Goal: Task Accomplishment & Management: Complete application form

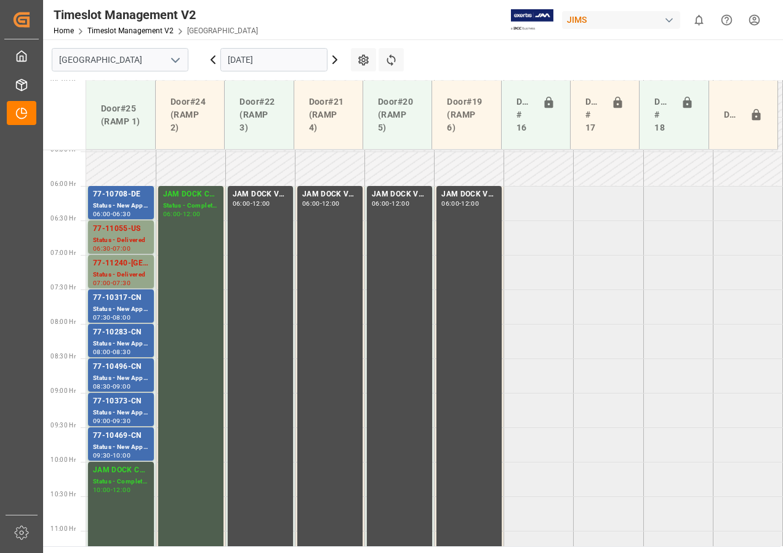
click at [336, 60] on icon at bounding box center [335, 59] width 4 height 7
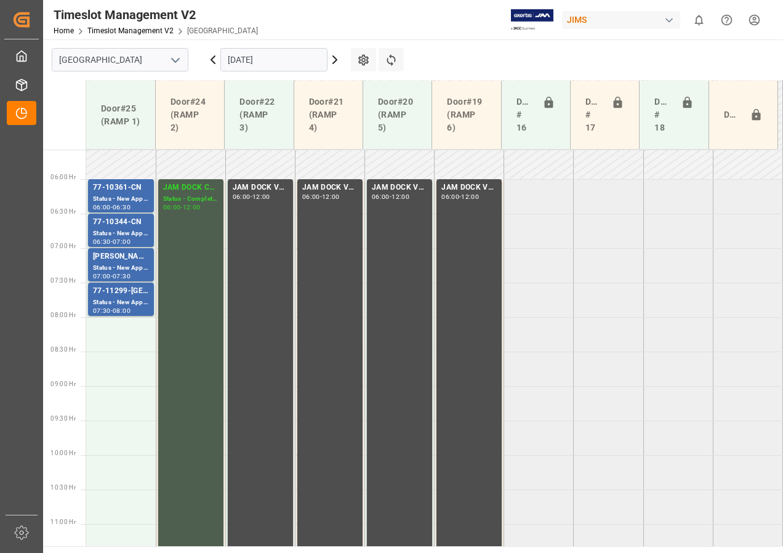
scroll to position [385, 0]
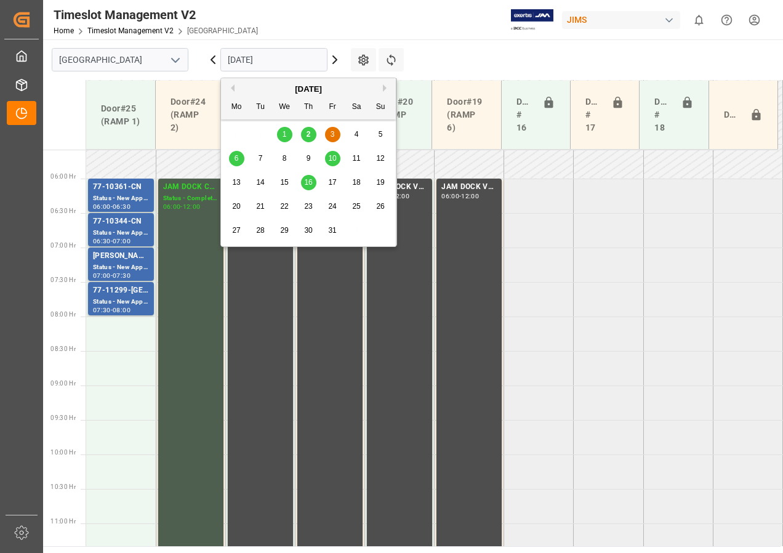
click at [293, 64] on input "[DATE]" at bounding box center [273, 59] width 107 height 23
click at [239, 158] on div "6" at bounding box center [236, 158] width 15 height 15
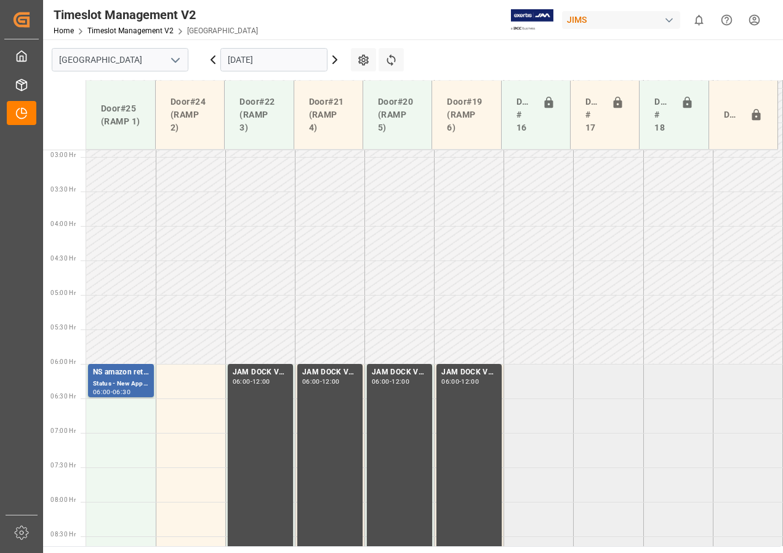
scroll to position [191, 0]
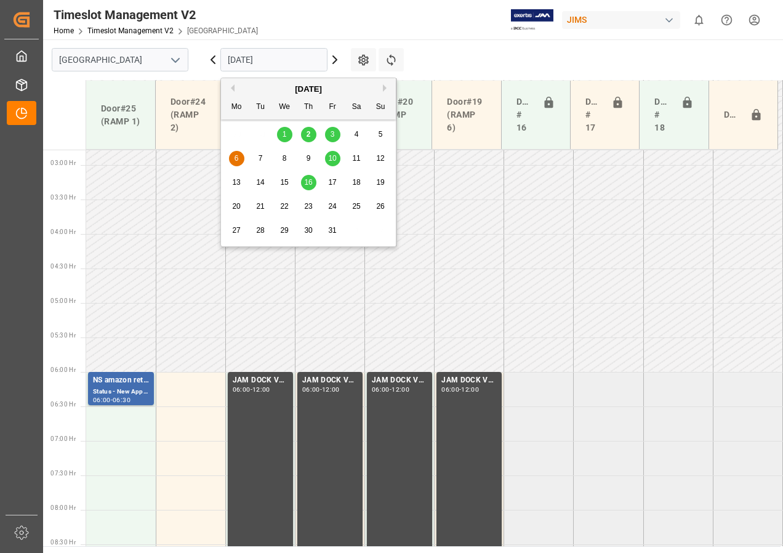
click at [243, 66] on input "[DATE]" at bounding box center [273, 59] width 107 height 23
click at [332, 131] on span "3" at bounding box center [332, 134] width 4 height 9
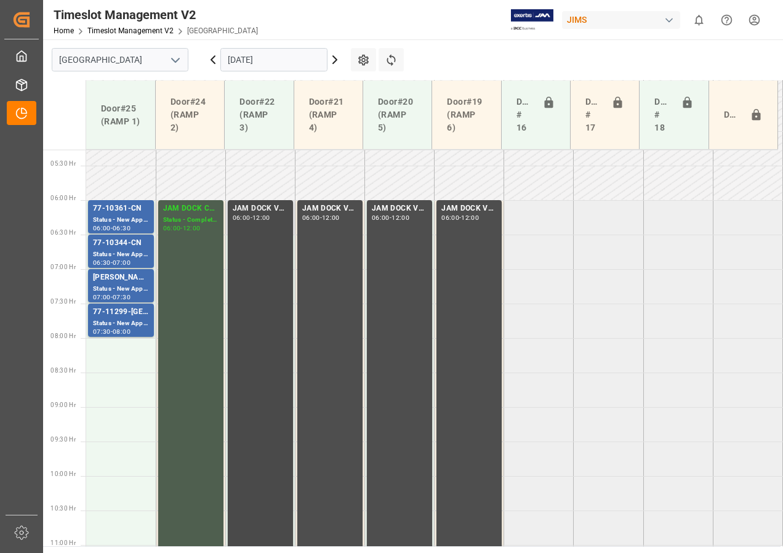
scroll to position [385, 0]
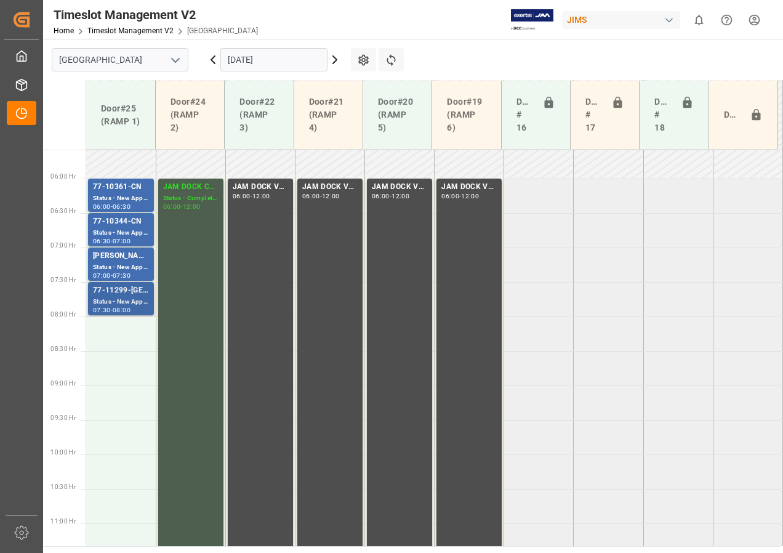
click at [135, 290] on div "77-11299-[GEOGRAPHIC_DATA]" at bounding box center [121, 290] width 56 height 12
click at [126, 262] on div "[PERSON_NAME]/ [PERSON_NAME]" at bounding box center [121, 256] width 56 height 12
click at [126, 222] on div "77-10344-CN" at bounding box center [121, 221] width 56 height 12
click at [119, 202] on div "Status - New Appointment" at bounding box center [121, 198] width 56 height 10
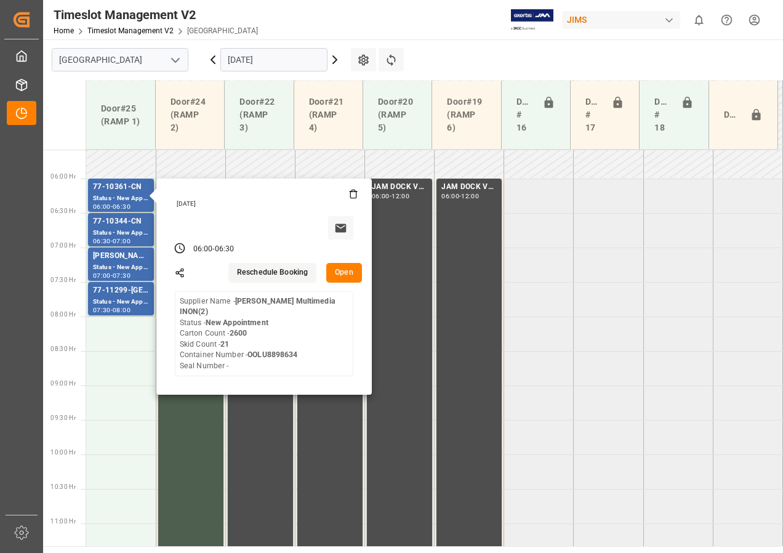
click at [301, 58] on input "[DATE]" at bounding box center [273, 59] width 107 height 23
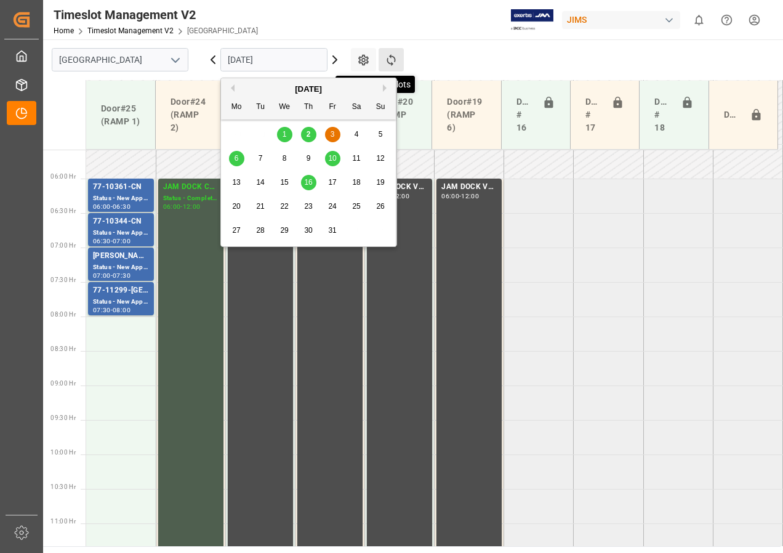
click at [394, 63] on icon at bounding box center [391, 60] width 13 height 13
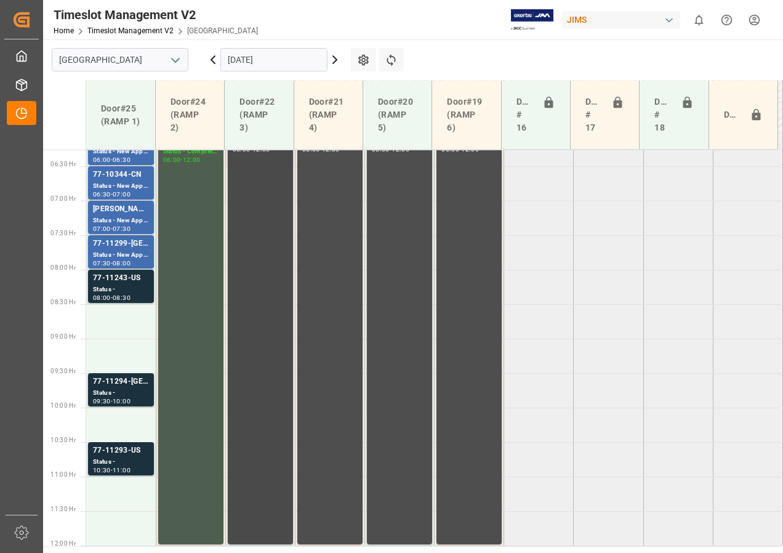
scroll to position [392, 0]
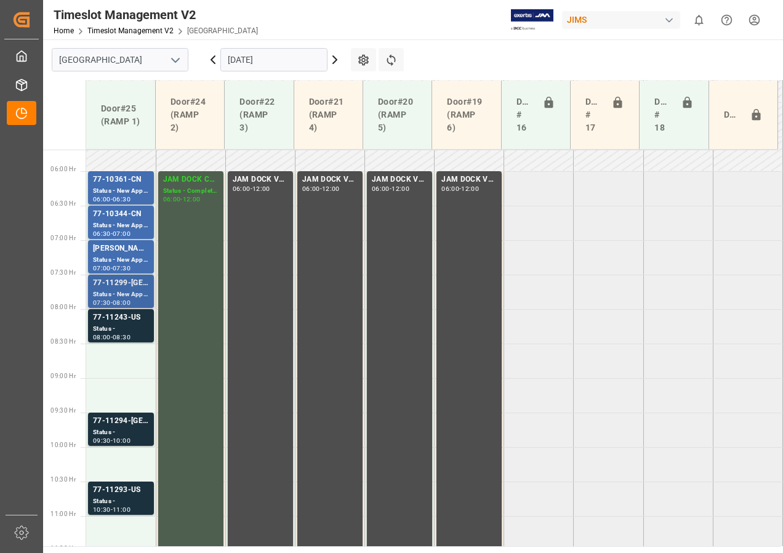
click at [131, 282] on div "77-11299-[GEOGRAPHIC_DATA]" at bounding box center [121, 283] width 56 height 12
click at [126, 222] on div "Status - New Appointment" at bounding box center [121, 225] width 56 height 10
click at [121, 188] on div "Status - New Appointment" at bounding box center [121, 191] width 56 height 10
click at [114, 482] on div "77-11293-US Status - 10:30 - 11:00" at bounding box center [121, 497] width 66 height 33
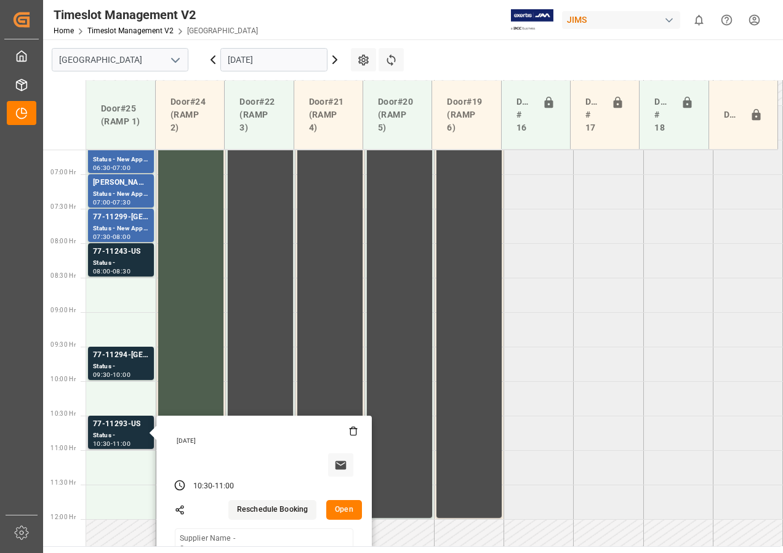
scroll to position [577, 0]
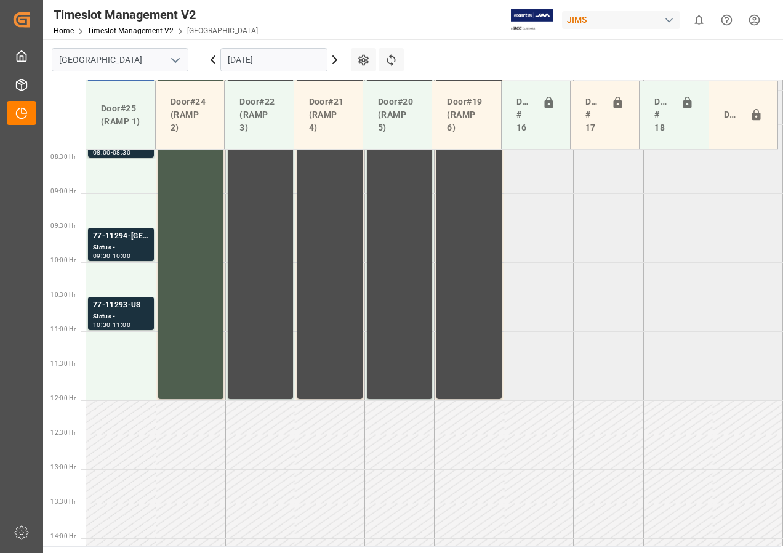
click at [129, 248] on div "Status -" at bounding box center [121, 247] width 56 height 10
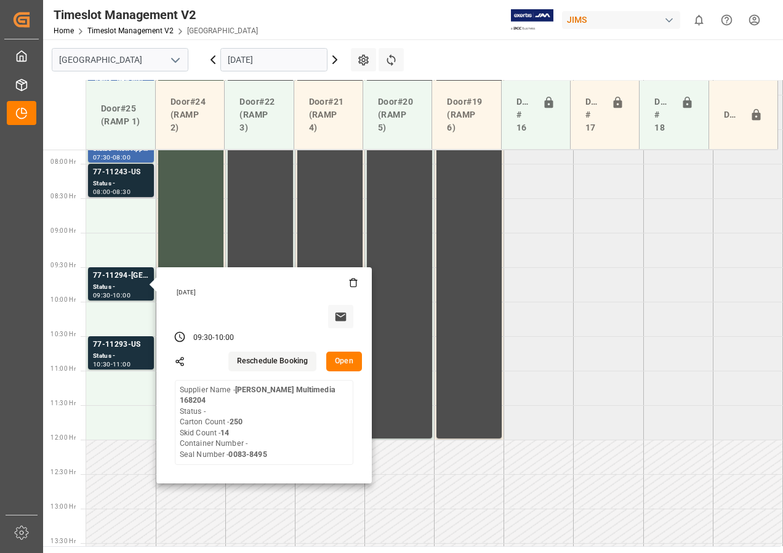
scroll to position [515, 0]
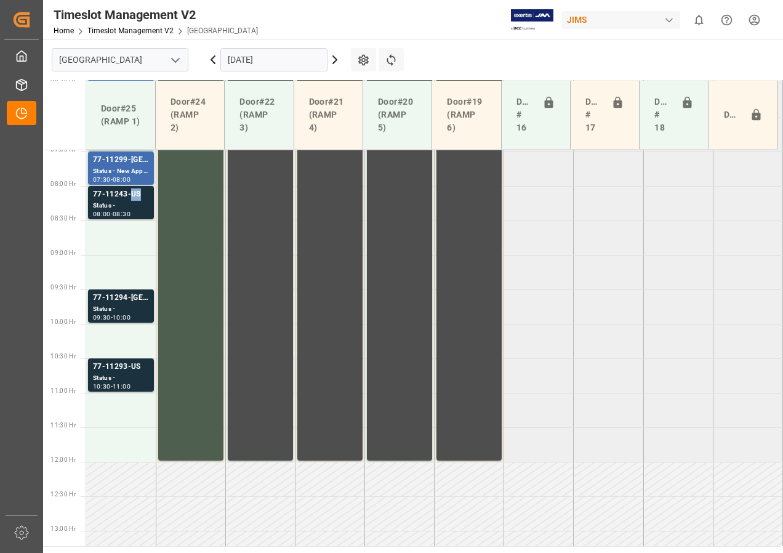
click at [130, 199] on div "77-11243-US" at bounding box center [121, 194] width 56 height 12
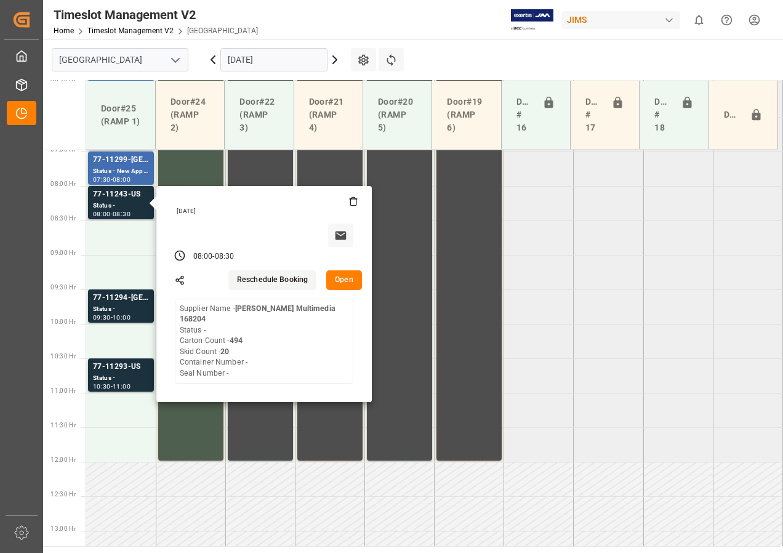
click at [347, 284] on button "Open" at bounding box center [344, 280] width 36 height 20
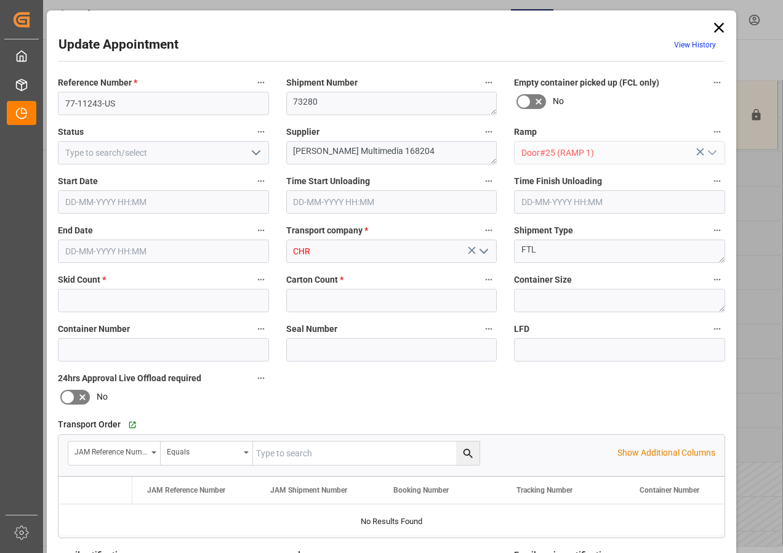
type input "20"
type input "494"
type input "[DATE] 08:00"
type input "[DATE] 08:30"
type input "[DATE] 13:21"
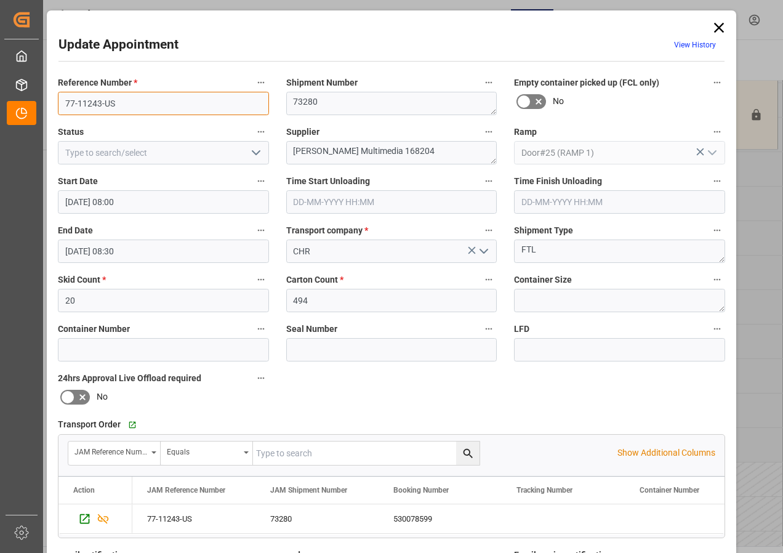
click at [156, 98] on input "77-11243-US" at bounding box center [163, 103] width 211 height 23
type input "77-11243-US(MIX ITEMS->JAM)"
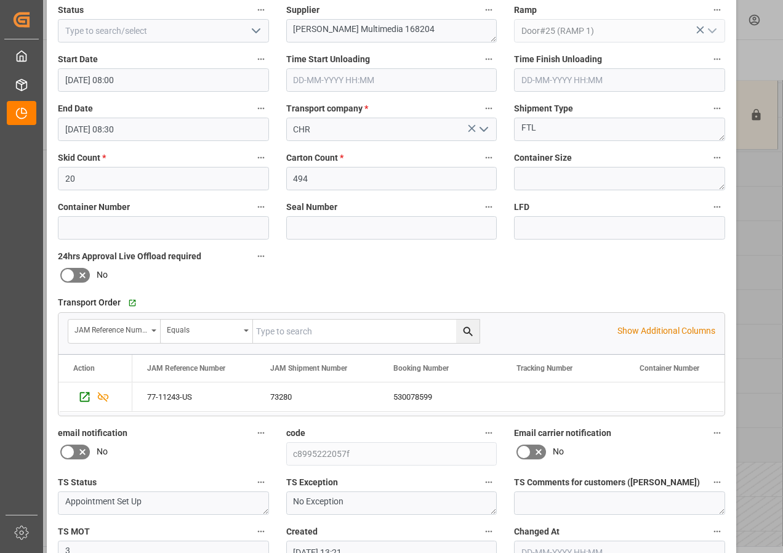
scroll to position [185, 0]
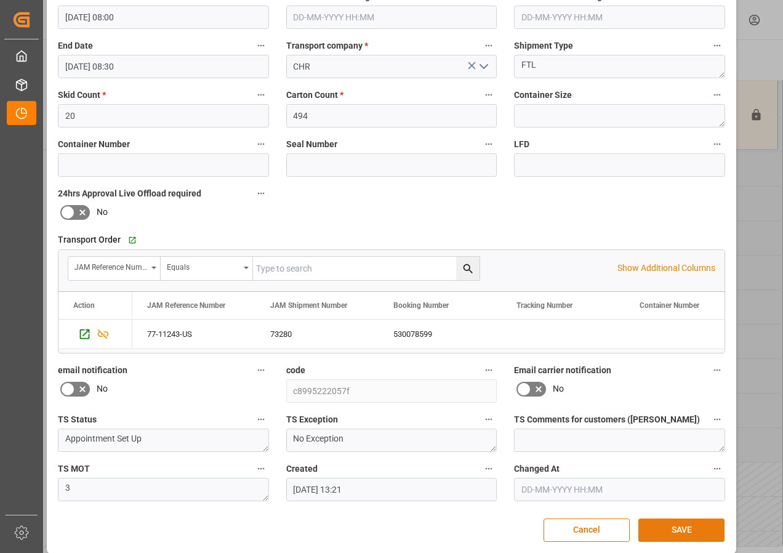
click at [683, 533] on button "SAVE" at bounding box center [681, 529] width 86 height 23
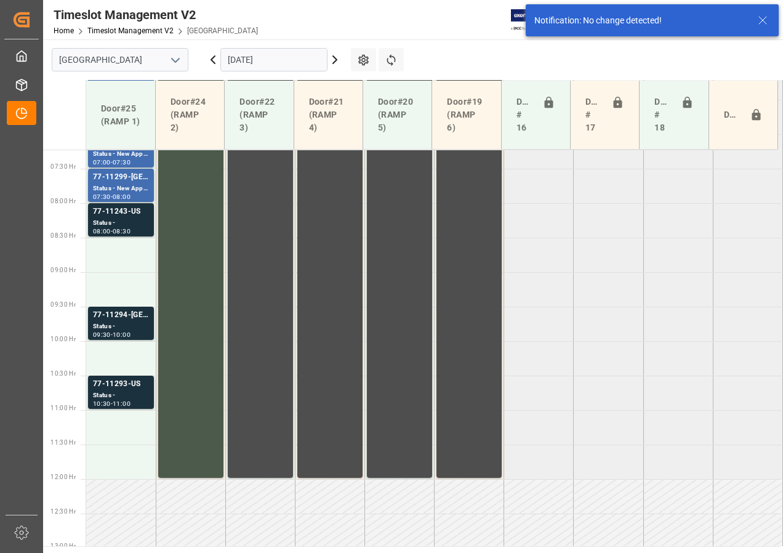
scroll to position [500, 0]
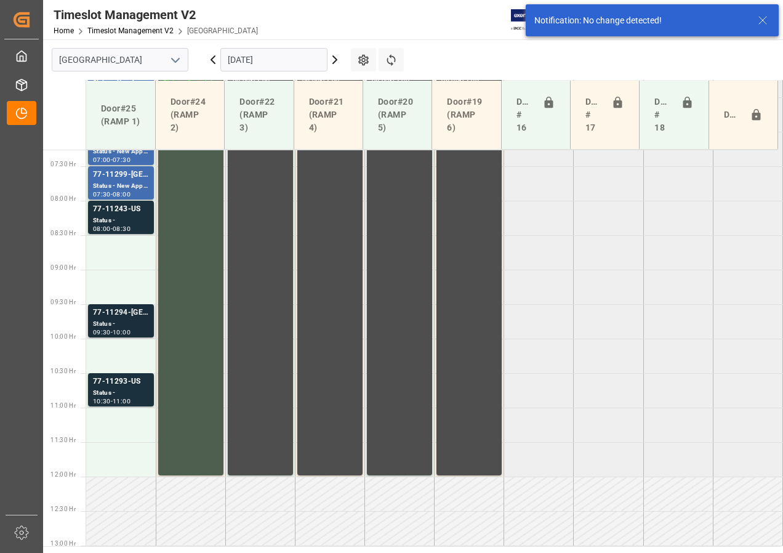
click at [133, 318] on div "77-11294-[GEOGRAPHIC_DATA]" at bounding box center [121, 312] width 56 height 12
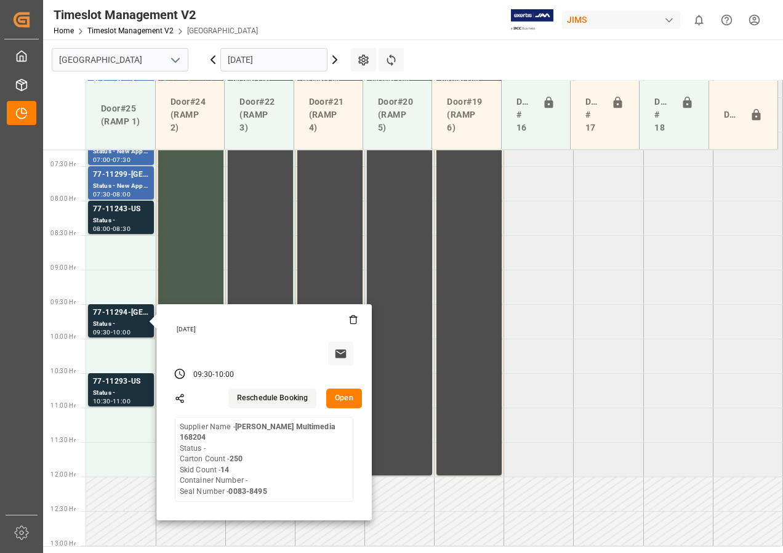
click at [346, 398] on button "Open" at bounding box center [344, 398] width 36 height 20
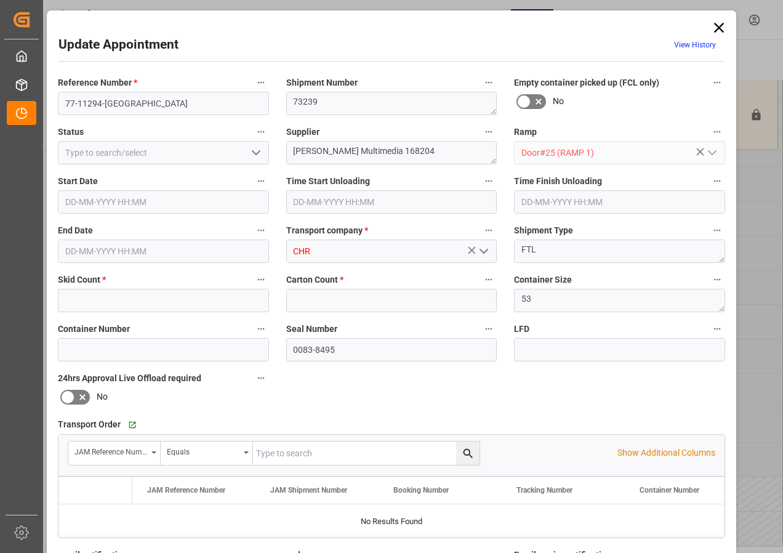
type input "14"
type input "250"
type input "[DATE] 09:30"
type input "[DATE] 10:00"
type input "[DATE] 13:23"
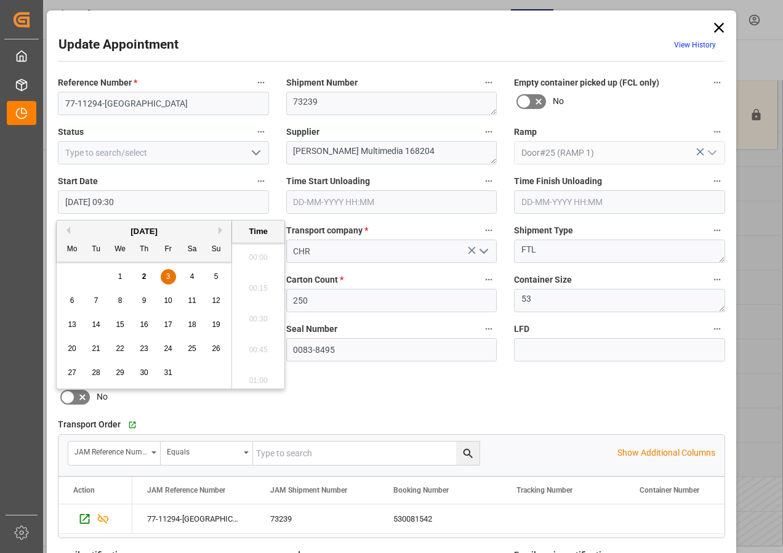
click at [90, 204] on input "[DATE] 09:30" at bounding box center [163, 201] width 211 height 23
drag, startPoint x: 164, startPoint y: 273, endPoint x: 254, endPoint y: 276, distance: 89.3
click at [166, 274] on div "3" at bounding box center [168, 277] width 15 height 15
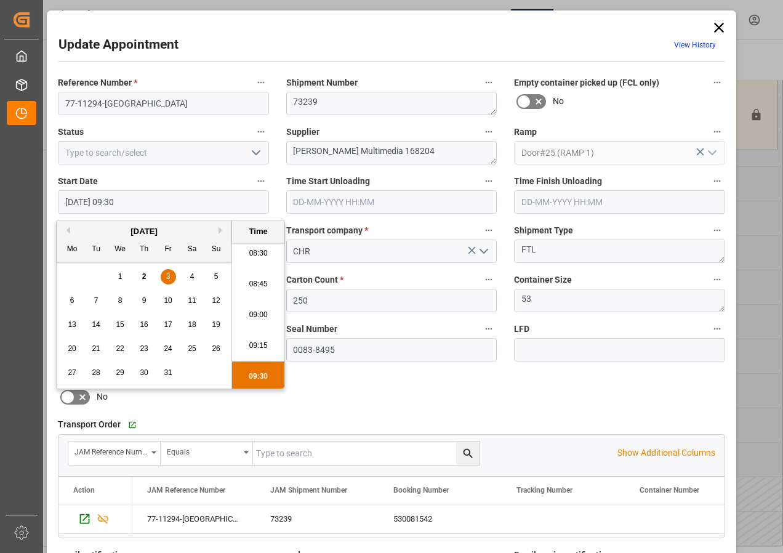
click at [252, 251] on li "08:30" at bounding box center [258, 253] width 52 height 31
type input "[DATE] 08:30"
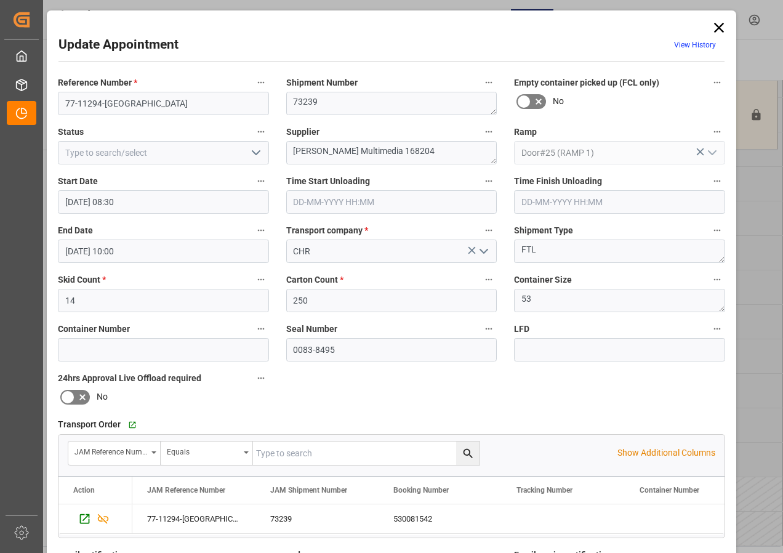
click at [95, 252] on input "[DATE] 10:00" at bounding box center [163, 250] width 211 height 23
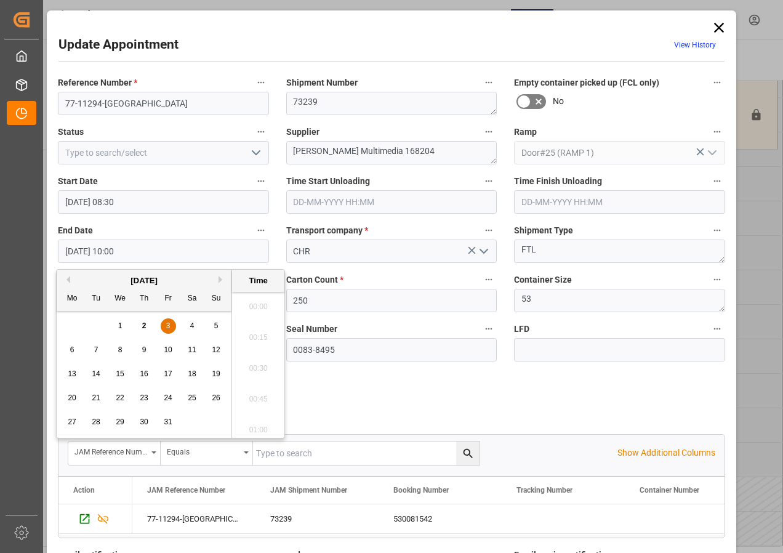
scroll to position [1174, 0]
click at [167, 324] on span "3" at bounding box center [168, 325] width 4 height 9
click at [255, 303] on li "09:00" at bounding box center [258, 302] width 52 height 31
type input "[DATE] 09:00"
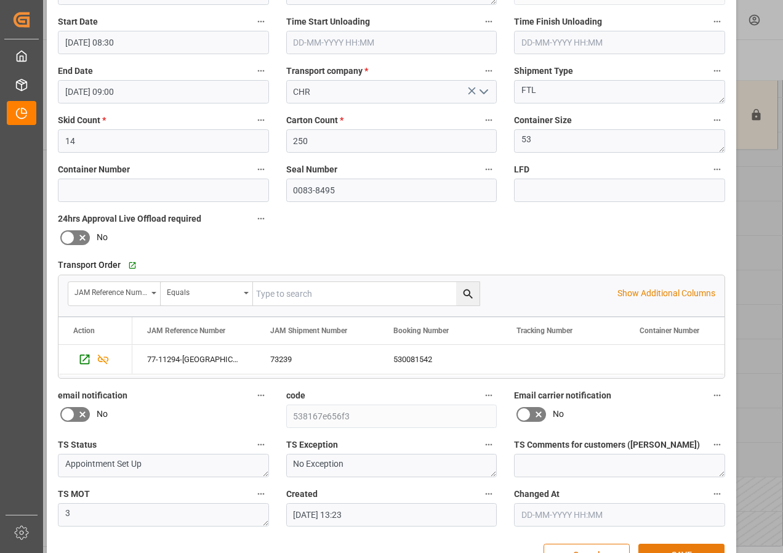
scroll to position [196, 0]
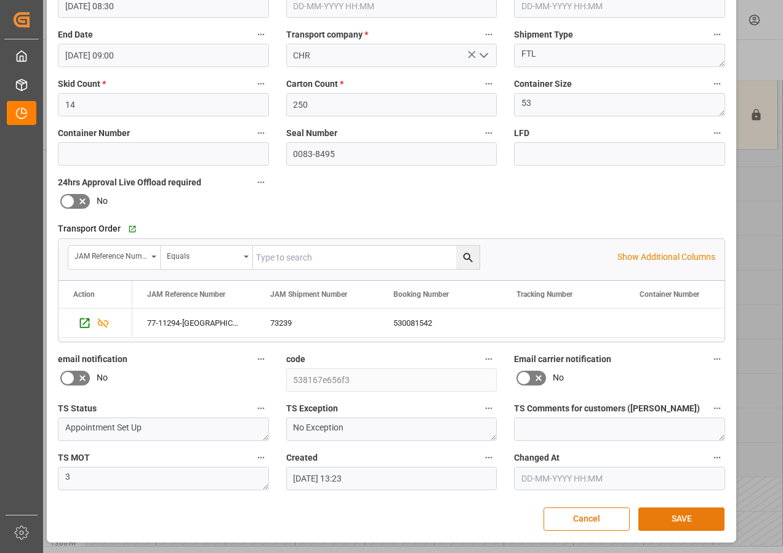
click at [682, 522] on button "SAVE" at bounding box center [681, 518] width 86 height 23
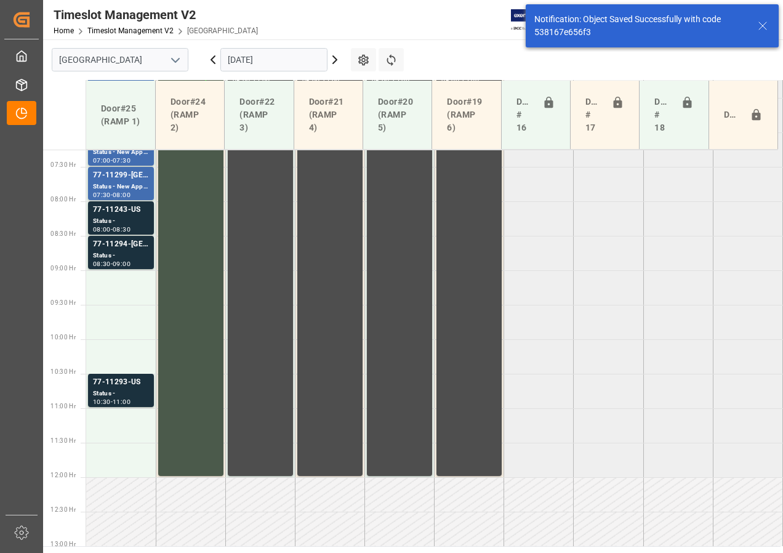
scroll to position [500, 0]
click at [119, 388] on div "Status -" at bounding box center [121, 393] width 56 height 10
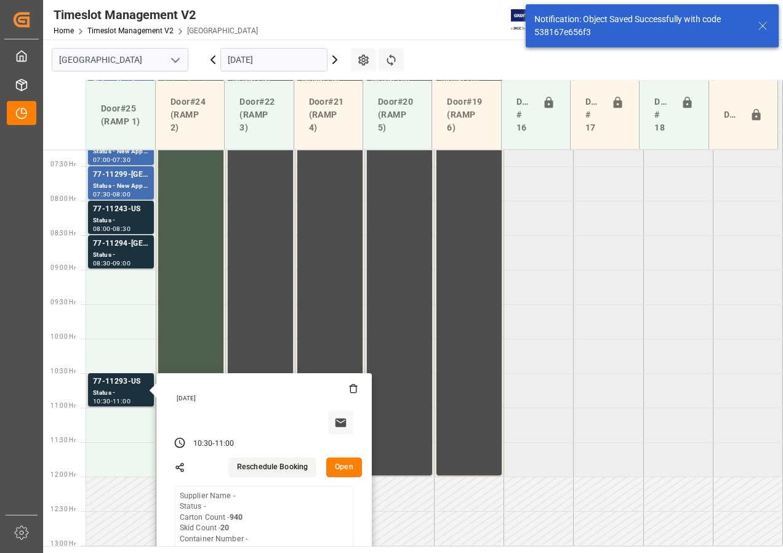
click at [348, 462] on button "Open" at bounding box center [344, 467] width 36 height 20
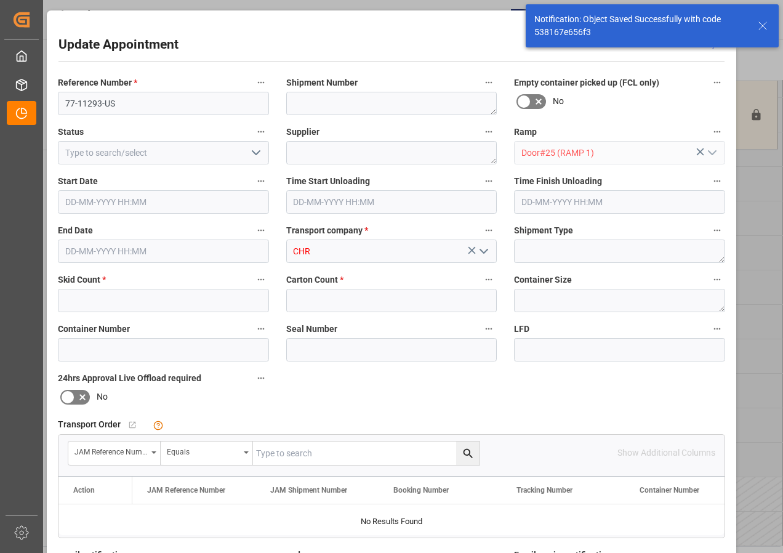
type input "20"
type input "940"
type input "[DATE] 10:30"
type input "[DATE] 11:00"
type input "[DATE] 13:24"
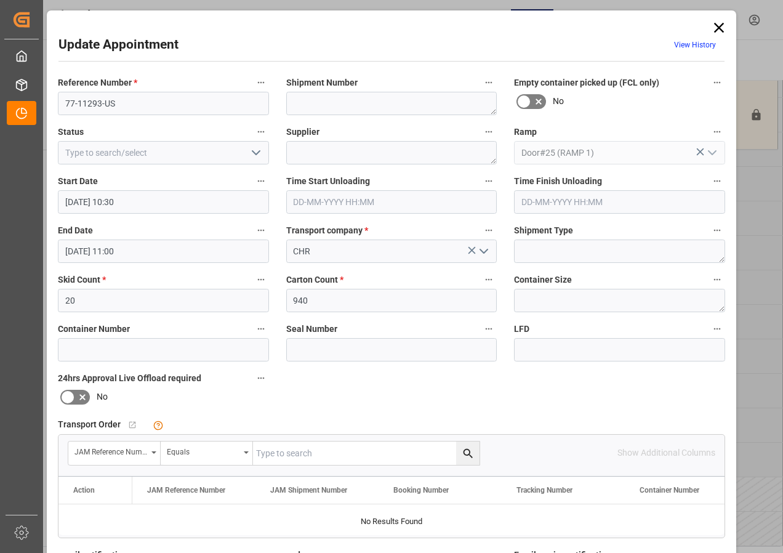
click at [124, 201] on input "[DATE] 10:30" at bounding box center [163, 201] width 211 height 23
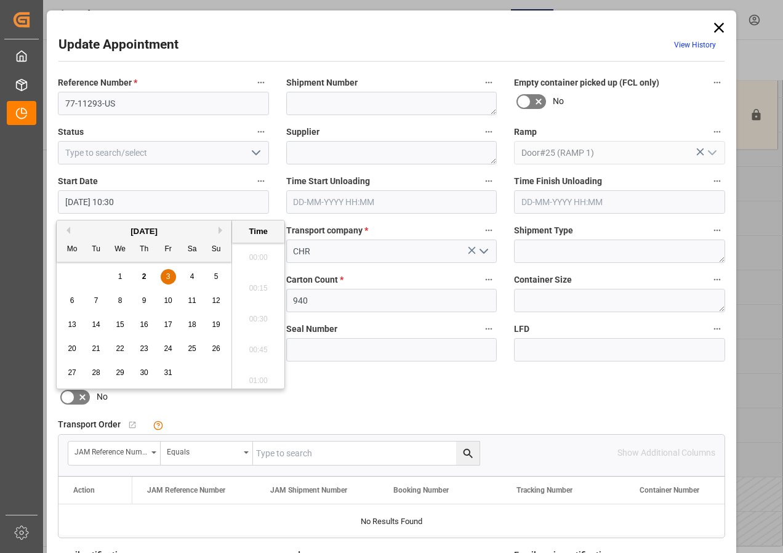
scroll to position [1235, 0]
click at [163, 276] on div "3" at bounding box center [168, 277] width 15 height 15
click at [255, 250] on li "09:00" at bounding box center [258, 253] width 52 height 31
type input "[DATE] 09:00"
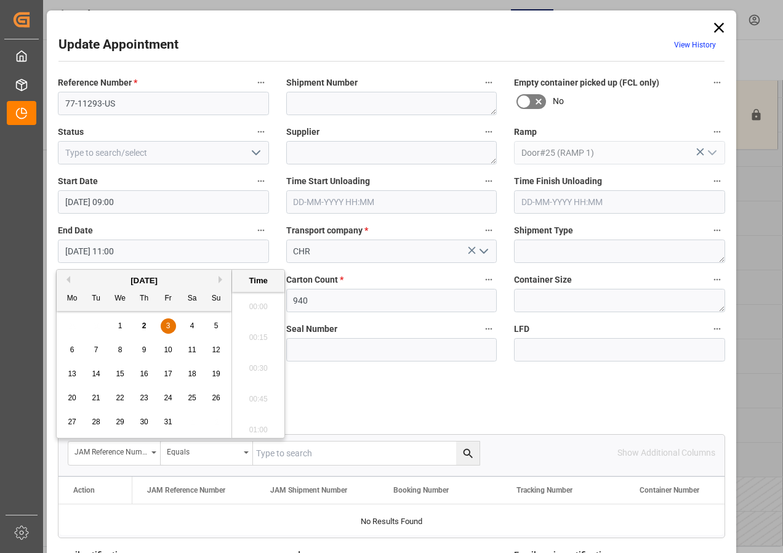
click at [95, 254] on input "[DATE] 11:00" at bounding box center [163, 250] width 211 height 23
click at [166, 323] on span "3" at bounding box center [168, 325] width 4 height 9
click at [252, 300] on li "09:30" at bounding box center [258, 302] width 52 height 31
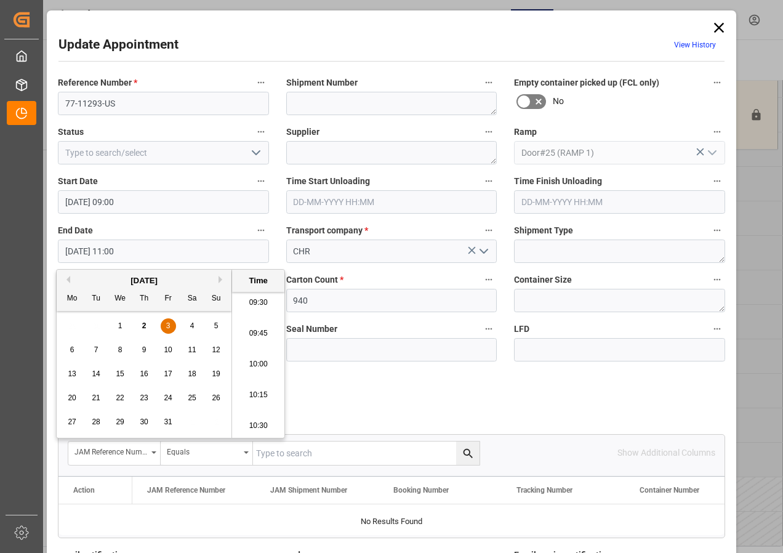
type input "[DATE] 09:30"
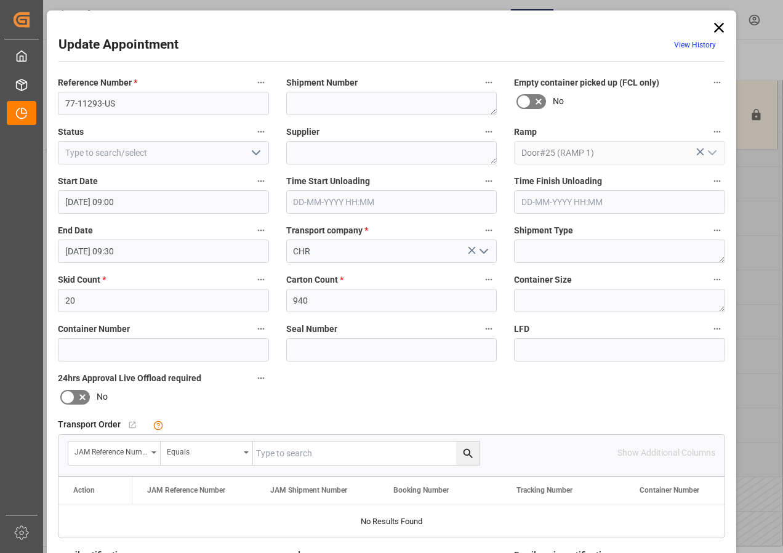
scroll to position [185, 0]
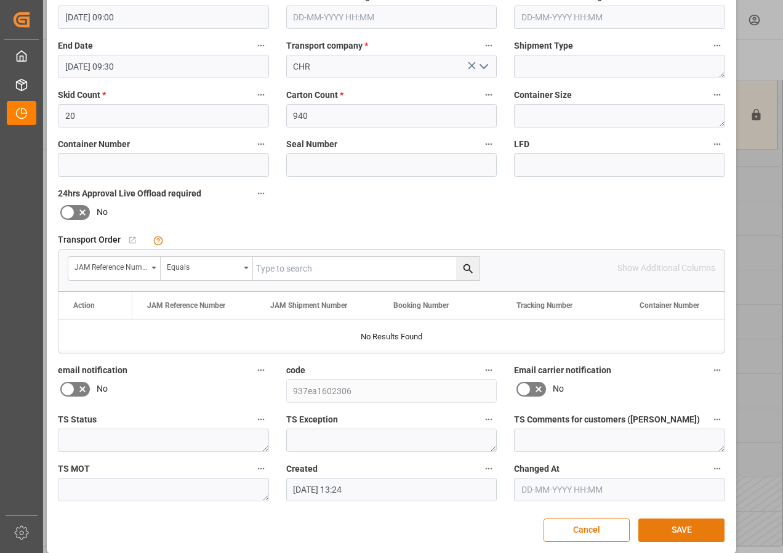
click at [673, 523] on button "SAVE" at bounding box center [681, 529] width 86 height 23
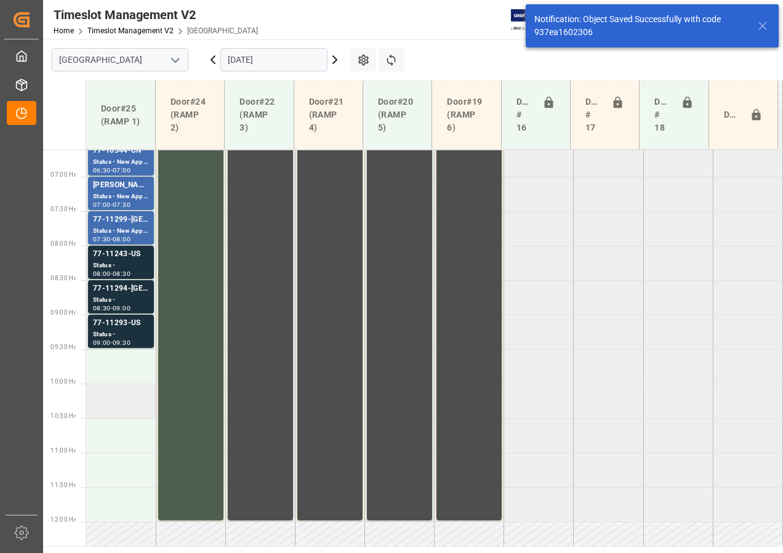
scroll to position [569, 0]
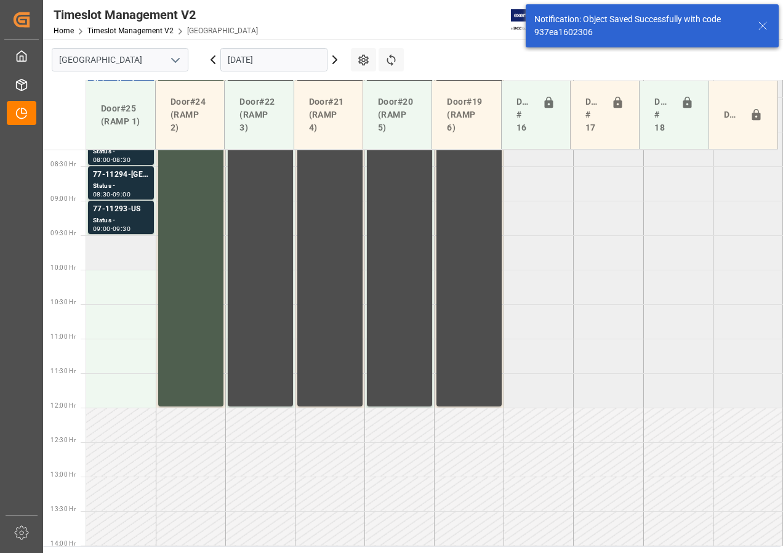
click at [115, 258] on td at bounding box center [121, 252] width 70 height 34
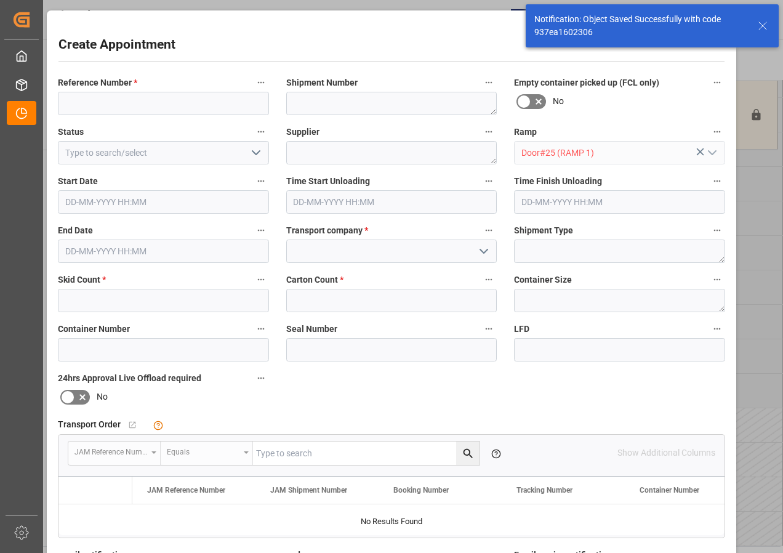
type input "[DATE] 09:30"
type input "[DATE] 10:00"
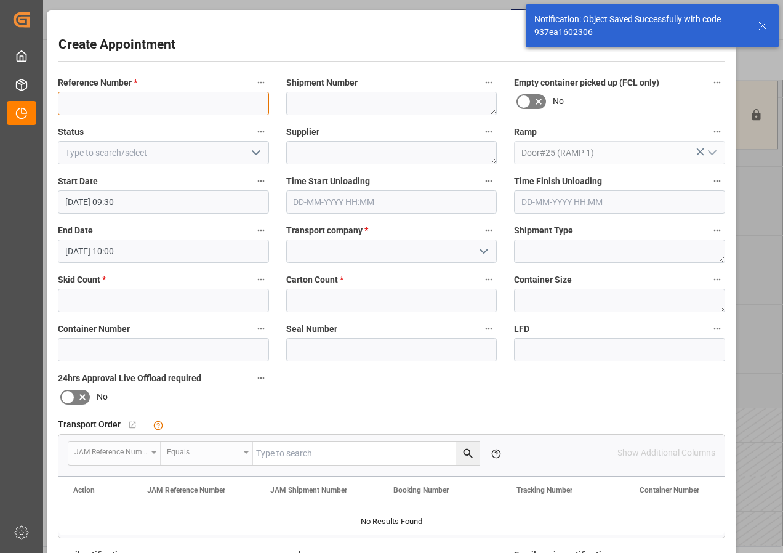
click at [87, 95] on input at bounding box center [163, 103] width 211 height 23
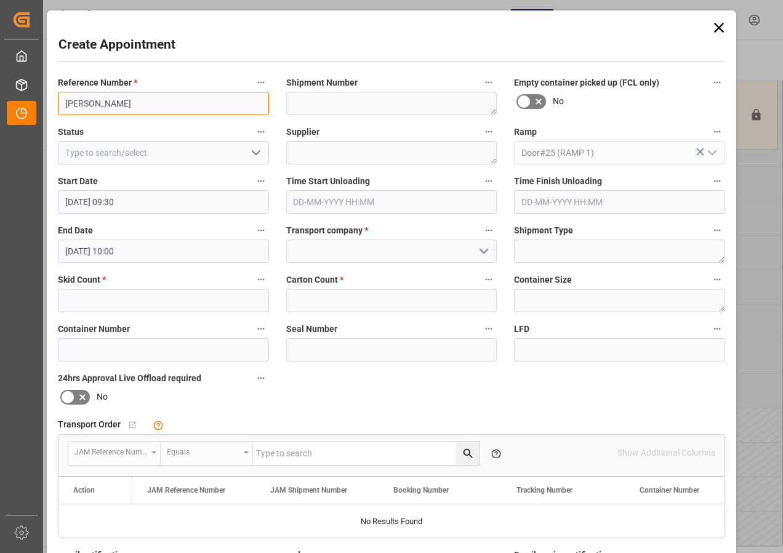
type input "J"
type input "JAM DOCK CONTROL"
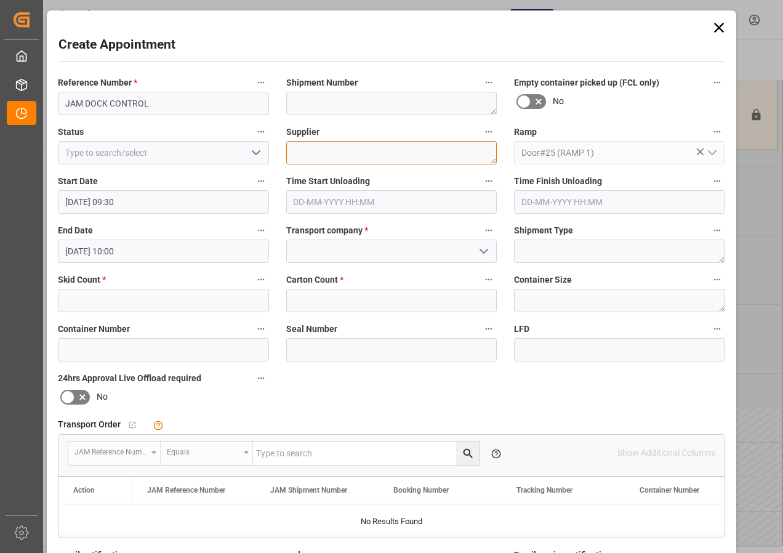
click at [311, 153] on textarea at bounding box center [391, 152] width 211 height 23
type textarea "JAM DOCK CONTROL"
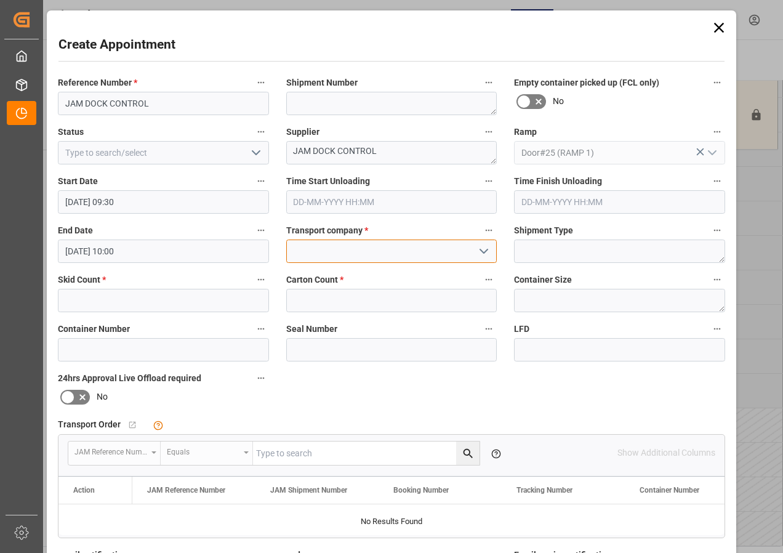
click at [377, 250] on input at bounding box center [391, 250] width 211 height 23
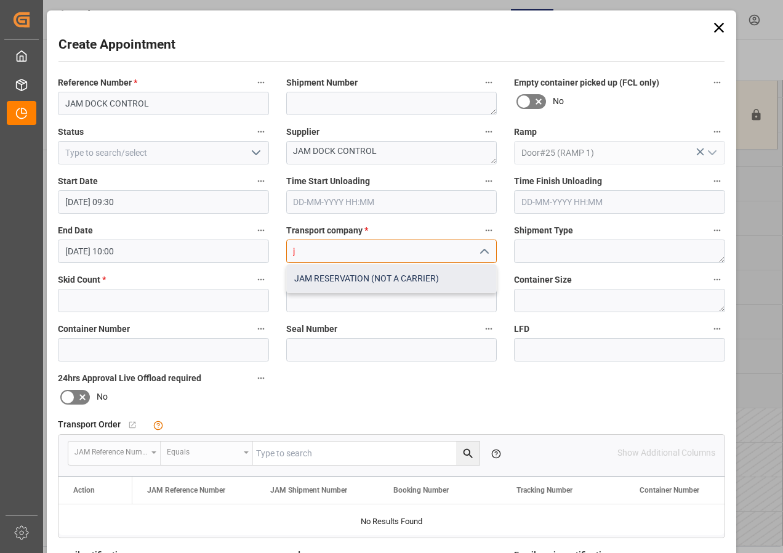
click at [366, 274] on div "JAM RESERVATION (NOT A CARRIER)" at bounding box center [392, 279] width 210 height 28
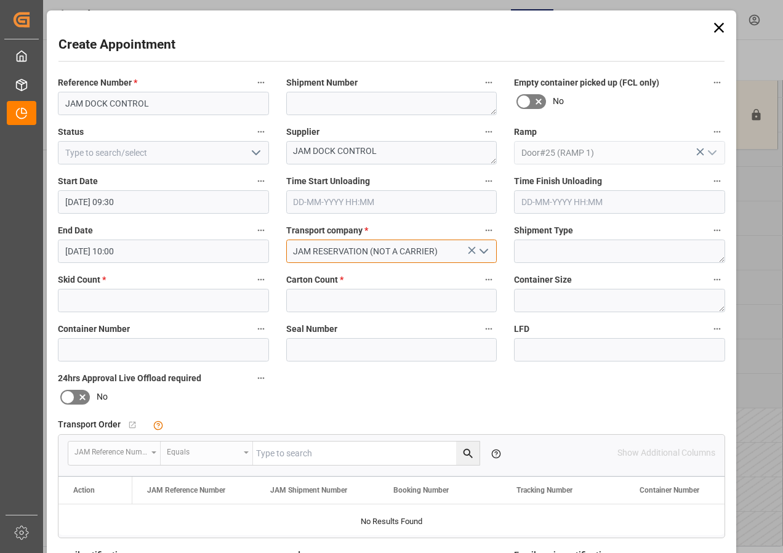
type input "JAM RESERVATION (NOT A CARRIER)"
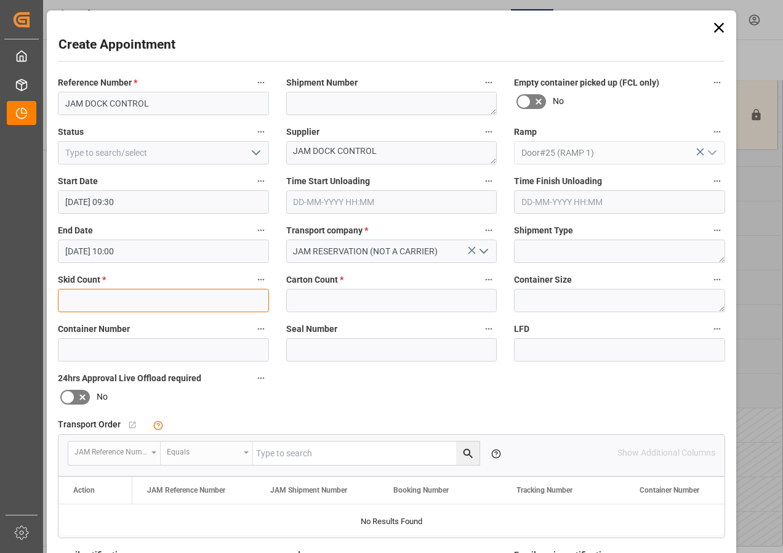
click at [181, 302] on input "text" at bounding box center [163, 300] width 211 height 23
type input "0"
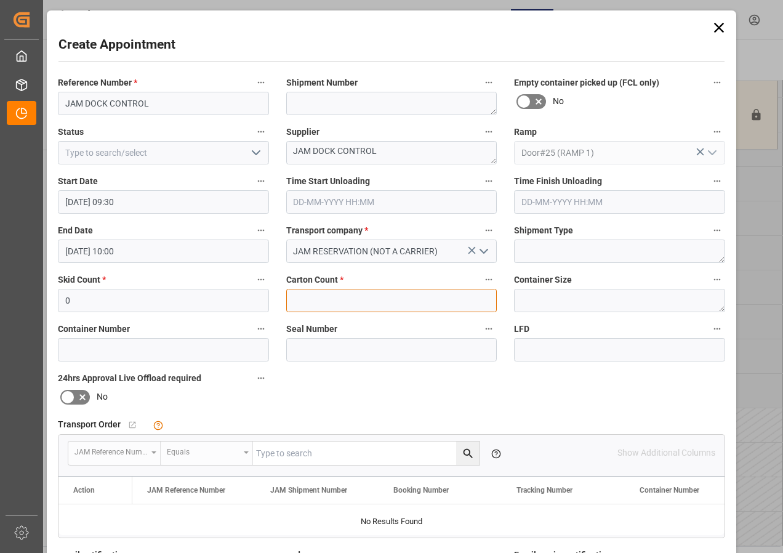
click at [315, 297] on input "text" at bounding box center [391, 300] width 211 height 23
type input "0"
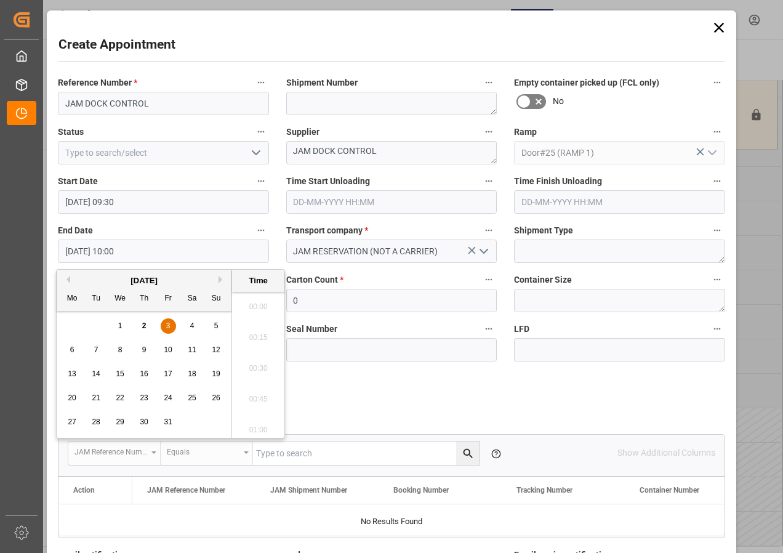
click at [110, 252] on input "[DATE] 10:00" at bounding box center [163, 250] width 211 height 23
click at [169, 323] on span "3" at bounding box center [168, 325] width 4 height 9
click at [257, 425] on li "12:00" at bounding box center [258, 426] width 52 height 31
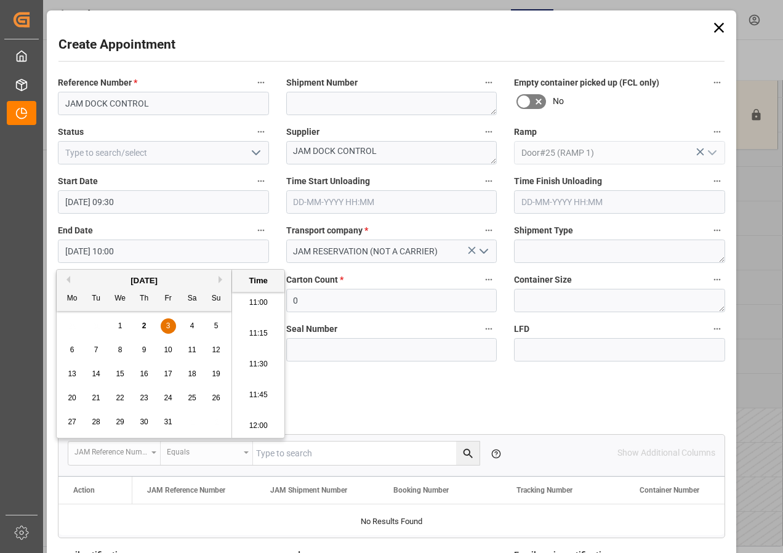
type input "[DATE] 12:00"
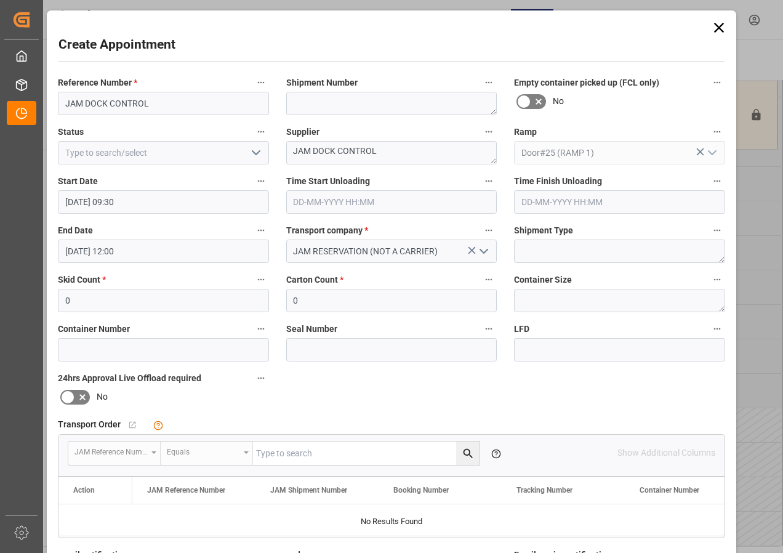
click at [255, 154] on icon "open menu" at bounding box center [256, 152] width 15 height 15
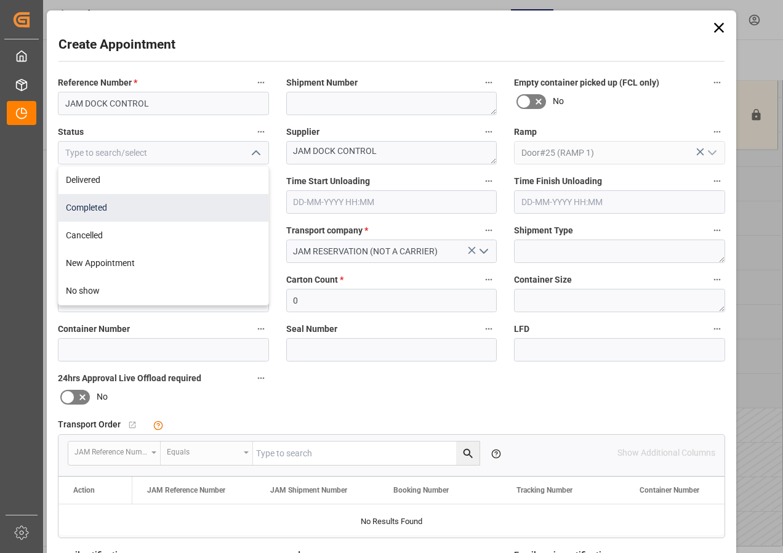
click at [92, 209] on div "Completed" at bounding box center [163, 208] width 210 height 28
type input "Completed"
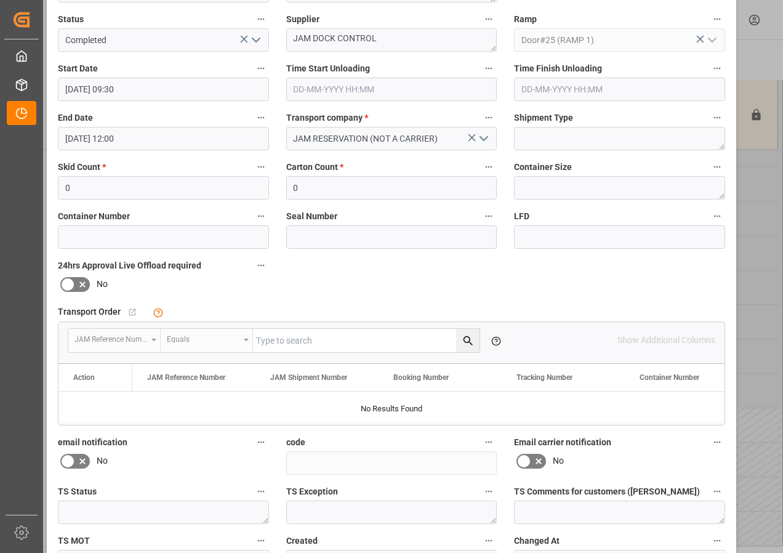
scroll to position [185, 0]
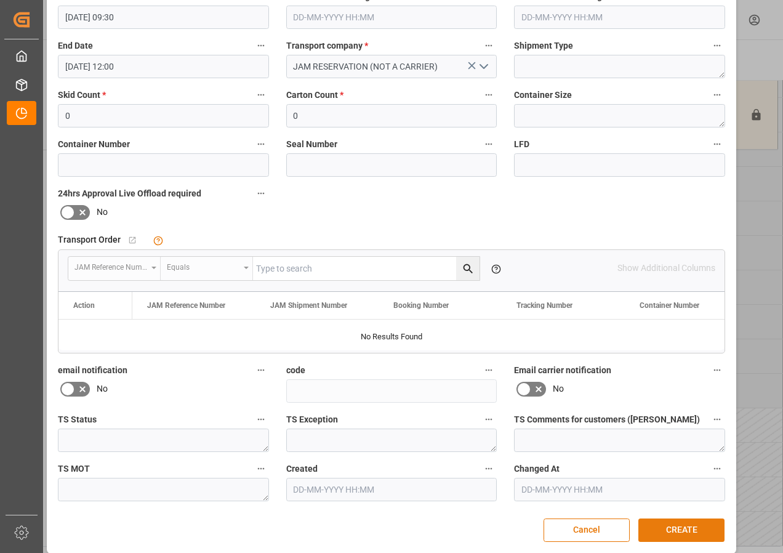
click at [679, 534] on button "CREATE" at bounding box center [681, 529] width 86 height 23
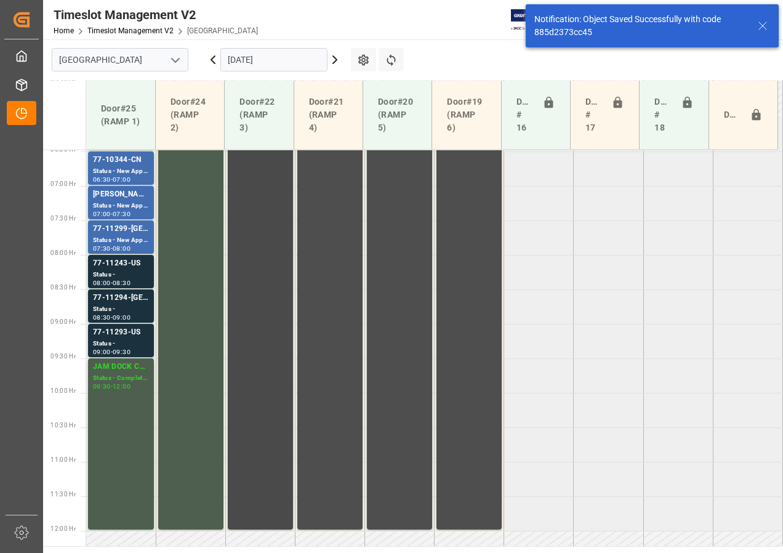
scroll to position [385, 0]
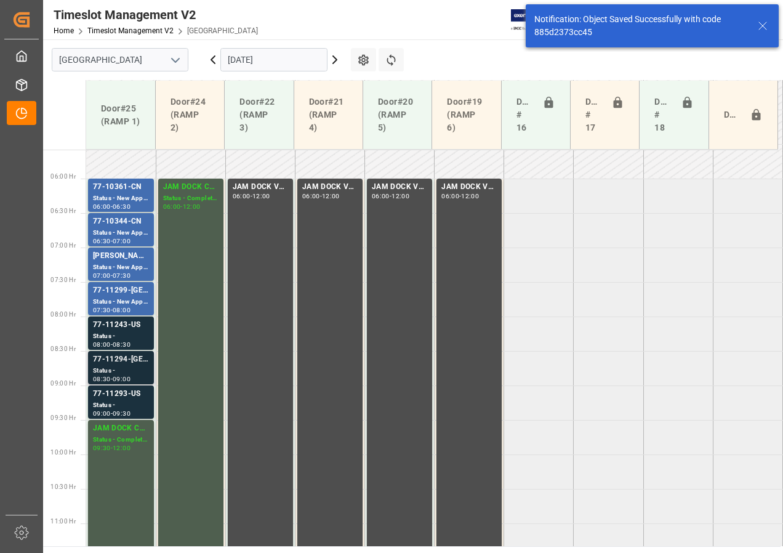
click at [123, 367] on div "Status -" at bounding box center [121, 371] width 56 height 10
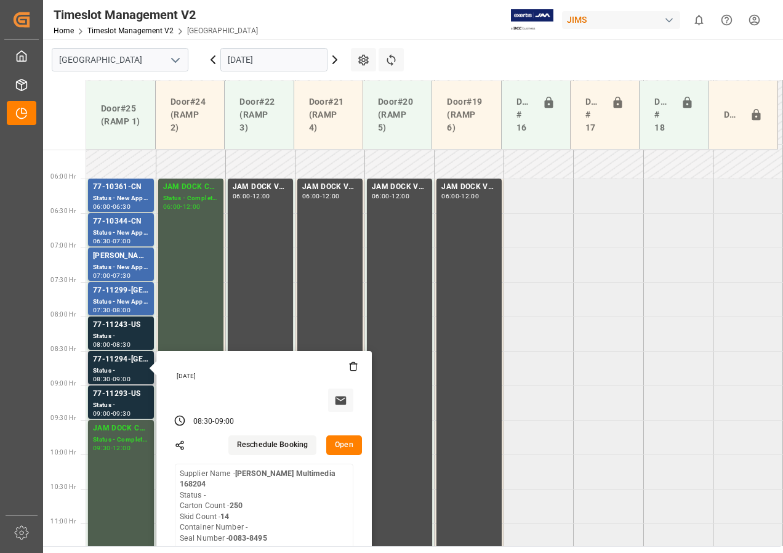
click at [340, 443] on button "Open" at bounding box center [344, 445] width 36 height 20
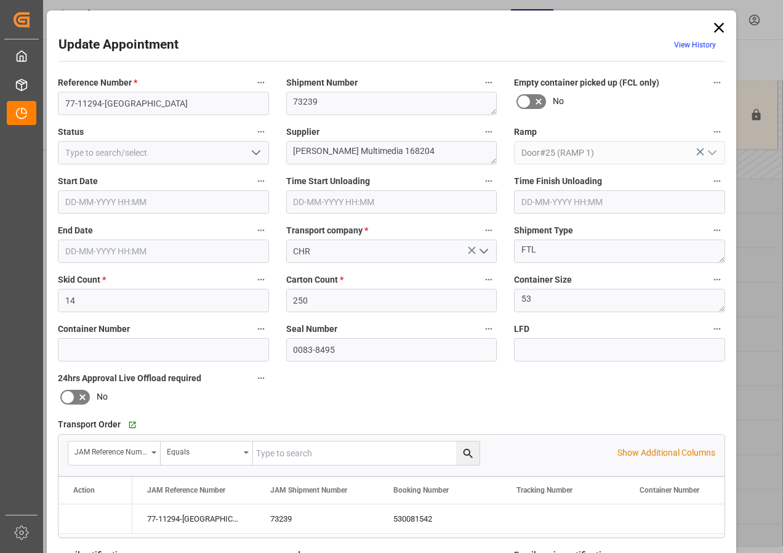
type input "[DATE] 08:30"
type input "[DATE] 09:00"
type input "[DATE] 13:23"
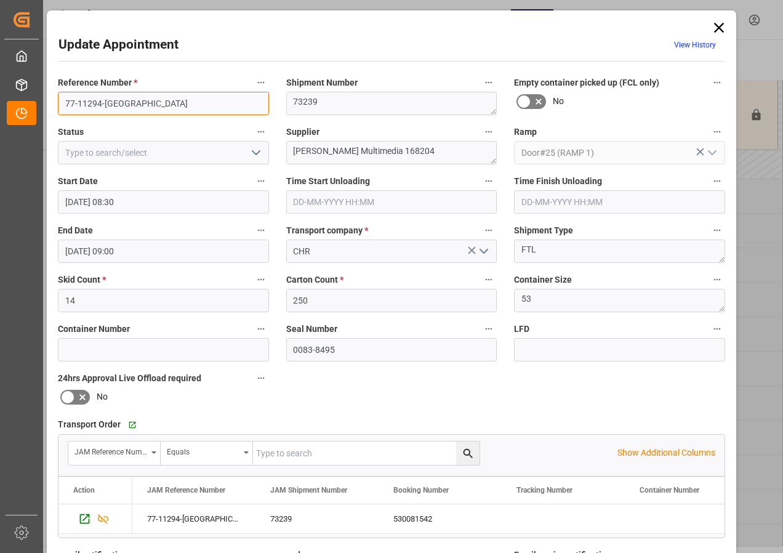
click at [92, 105] on input "77-11294-[GEOGRAPHIC_DATA]" at bounding box center [163, 103] width 211 height 23
click at [119, 101] on input "77-11294-[GEOGRAPHIC_DATA]" at bounding box center [163, 103] width 211 height 23
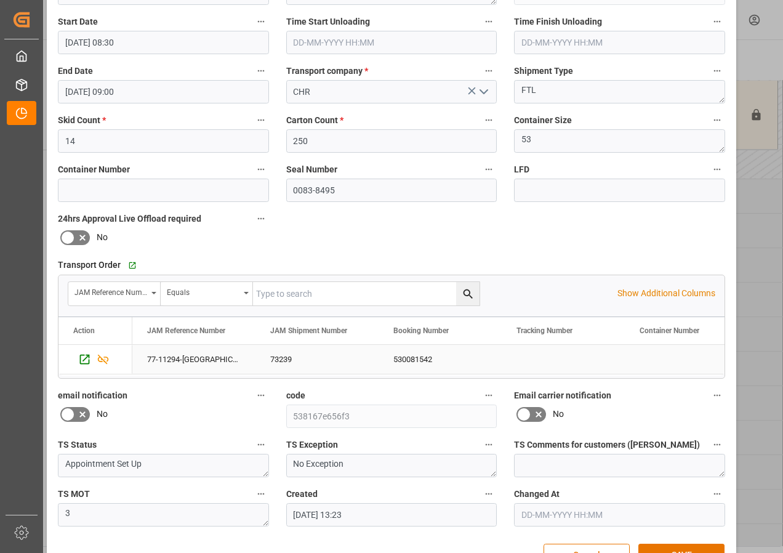
scroll to position [196, 0]
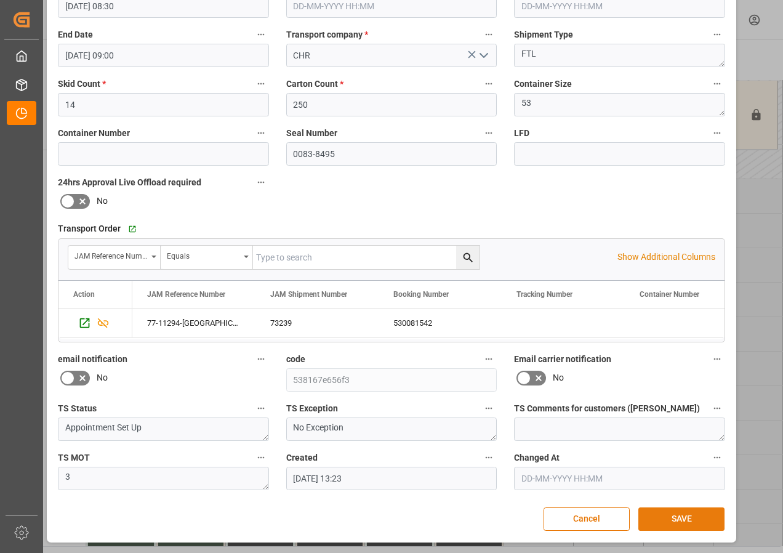
type input "77-11294-US TO BPM"
click at [669, 515] on button "SAVE" at bounding box center [681, 518] width 86 height 23
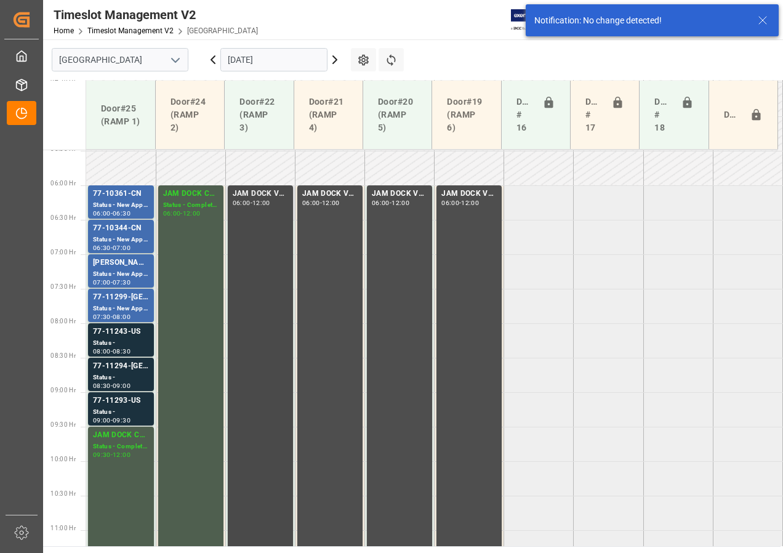
scroll to position [431, 0]
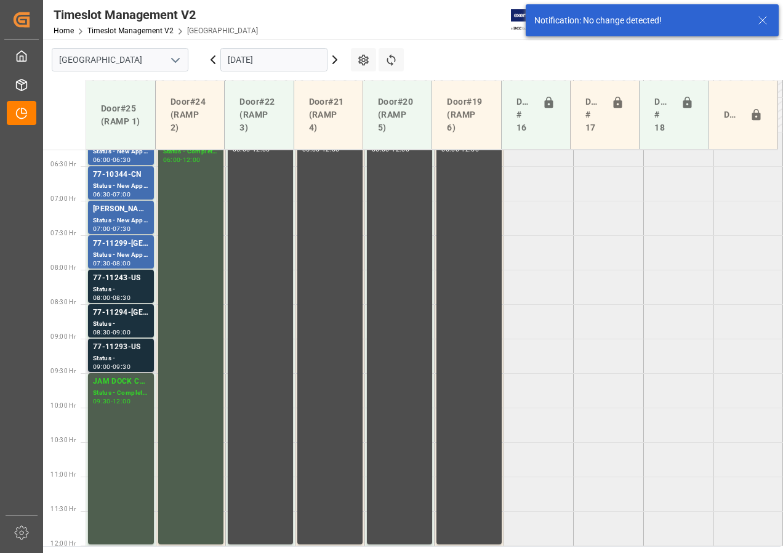
click at [113, 351] on div "77-11293-US" at bounding box center [121, 347] width 56 height 12
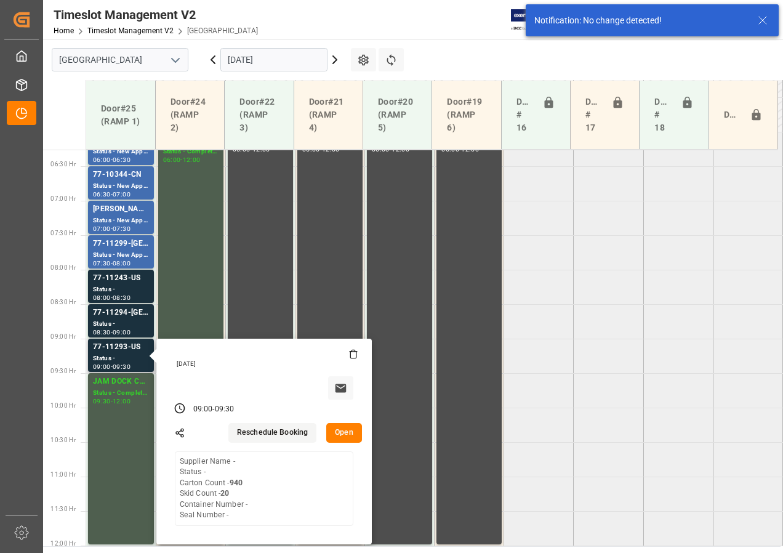
click at [343, 432] on button "Open" at bounding box center [344, 433] width 36 height 20
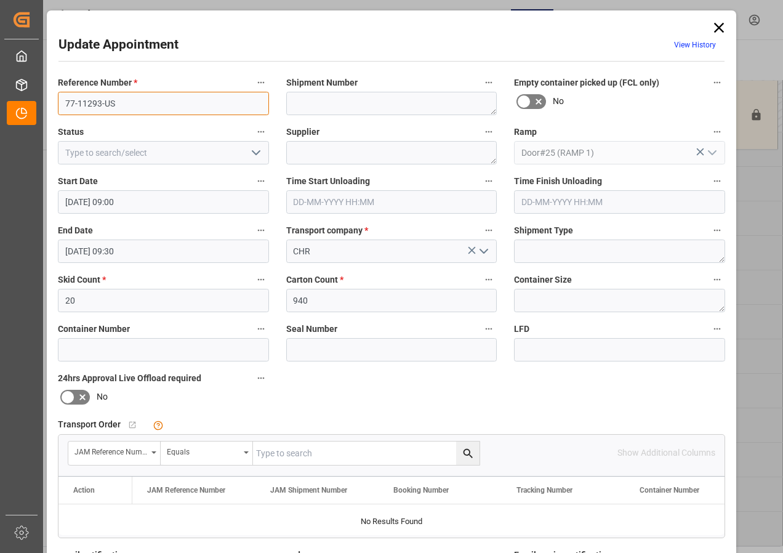
click at [165, 107] on input "77-11293-US" at bounding box center [163, 103] width 211 height 23
type input "77-11293-US(MIX UNITS->JAM)"
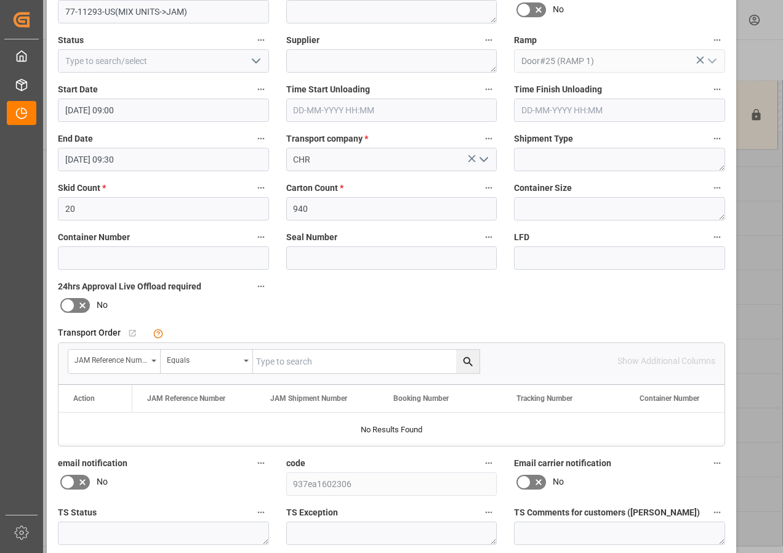
scroll to position [185, 0]
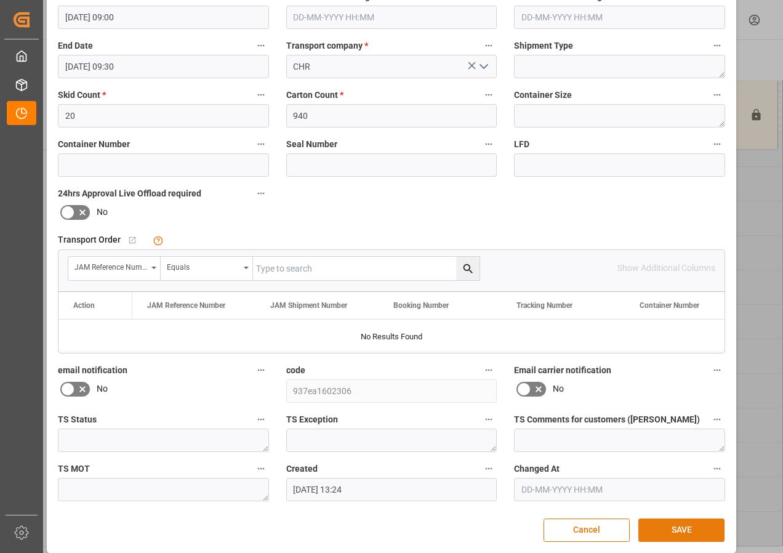
click at [679, 535] on button "SAVE" at bounding box center [681, 529] width 86 height 23
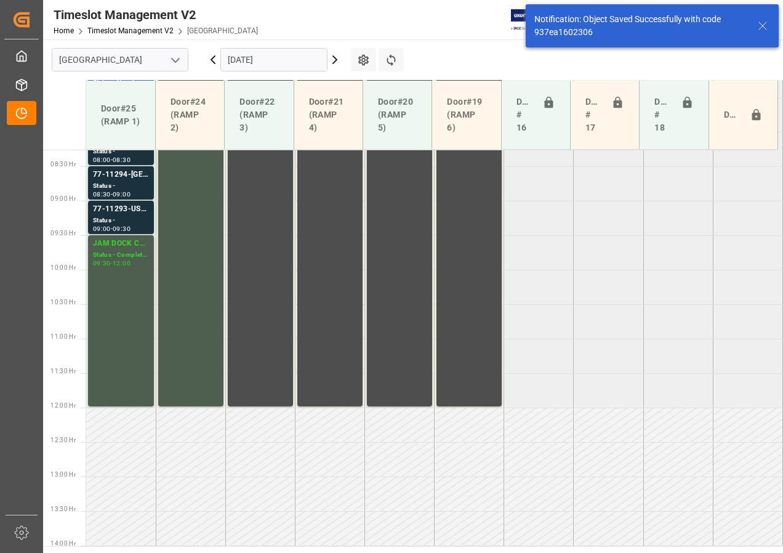
scroll to position [385, 0]
